Goal: Information Seeking & Learning: Find specific fact

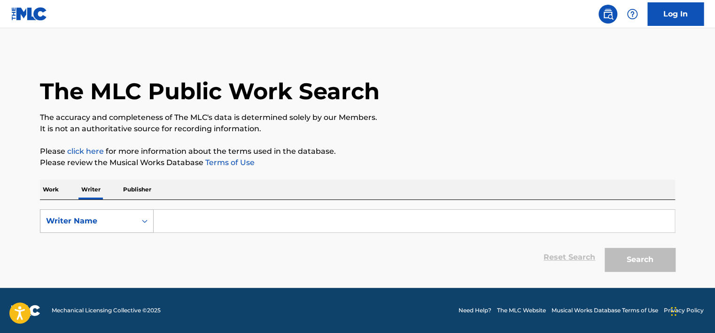
drag, startPoint x: 0, startPoint y: 0, endPoint x: 96, endPoint y: 231, distance: 250.0
click at [95, 222] on div "Writer Name" at bounding box center [88, 220] width 85 height 11
click at [98, 241] on div "Writer IPI" at bounding box center [96, 244] width 113 height 23
type input "01149553539"
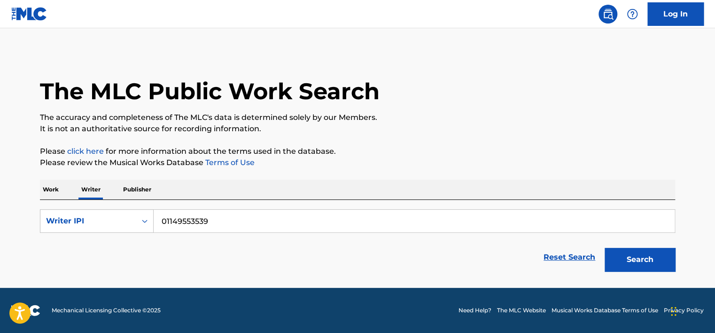
click at [619, 254] on button "Search" at bounding box center [640, 259] width 70 height 23
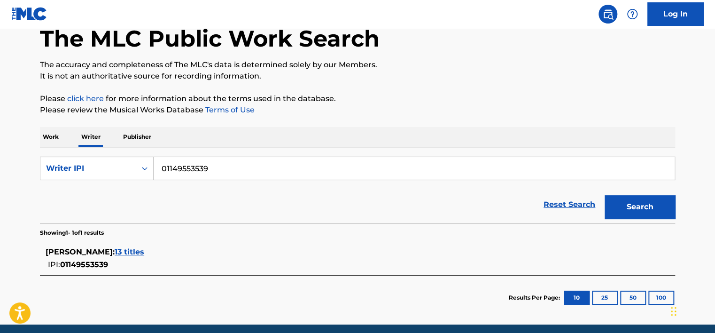
click at [220, 246] on div "[PERSON_NAME] : 13 titles" at bounding box center [346, 251] width 600 height 11
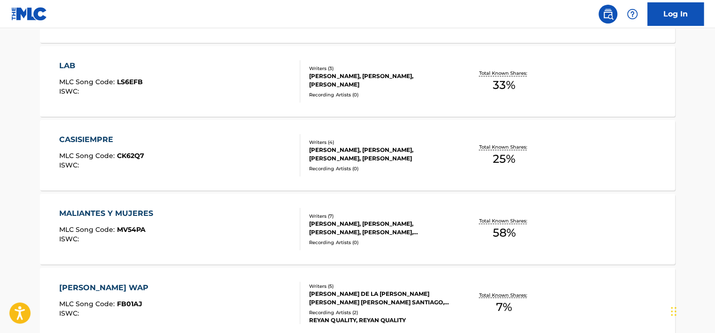
scroll to position [652, 0]
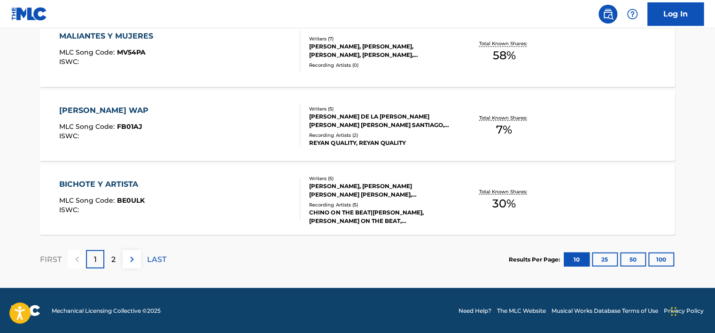
click at [109, 256] on div "2" at bounding box center [113, 259] width 18 height 18
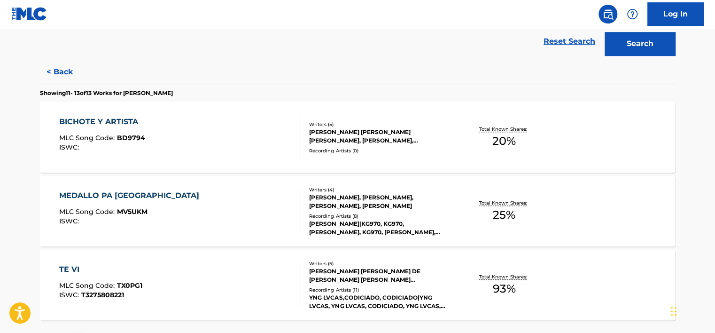
scroll to position [207, 0]
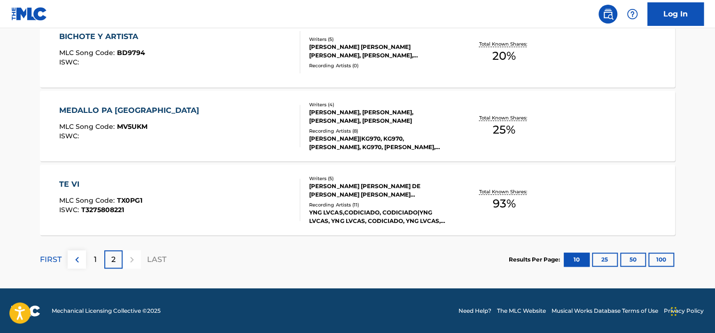
click at [98, 256] on div "1" at bounding box center [95, 259] width 18 height 18
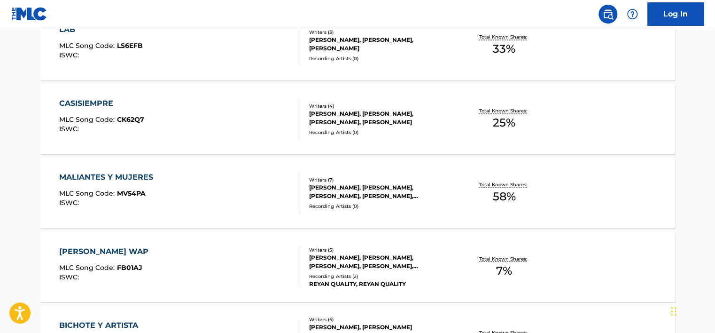
scroll to position [818, 0]
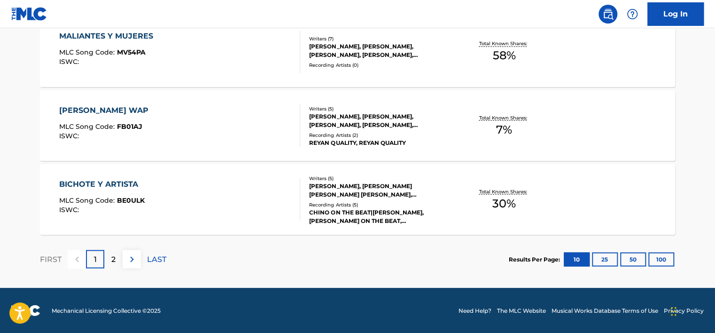
click at [387, 201] on div "Recording Artists ( 5 )" at bounding box center [380, 204] width 142 height 7
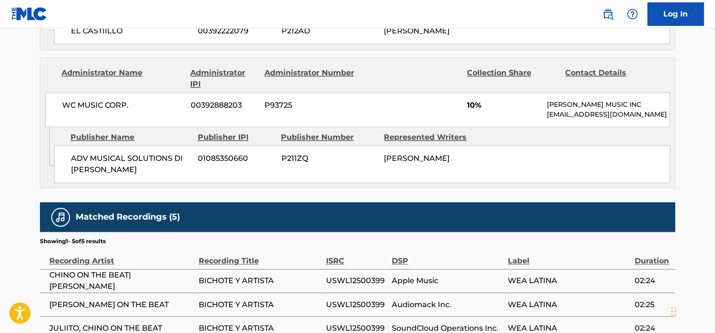
scroll to position [706, 0]
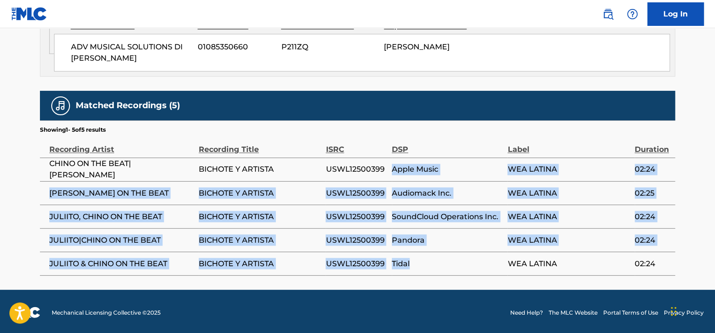
drag, startPoint x: 385, startPoint y: 171, endPoint x: 432, endPoint y: 266, distance: 105.9
click at [432, 266] on tbody "CHINO ON THE BEAT|[PERSON_NAME] Y ARTISTA USWL12500399 Apple Music WEA LATINA 0…" at bounding box center [357, 215] width 635 height 117
click at [432, 269] on td "Tidal" at bounding box center [450, 262] width 116 height 23
click at [217, 247] on td "BICHOTE Y ARTISTA" at bounding box center [262, 239] width 127 height 23
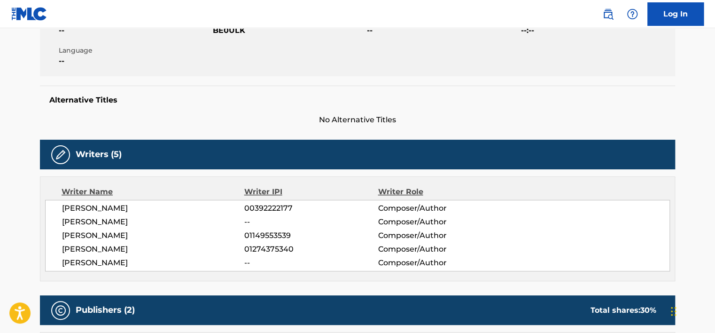
scroll to position [189, 0]
